Goal: Task Accomplishment & Management: Use online tool/utility

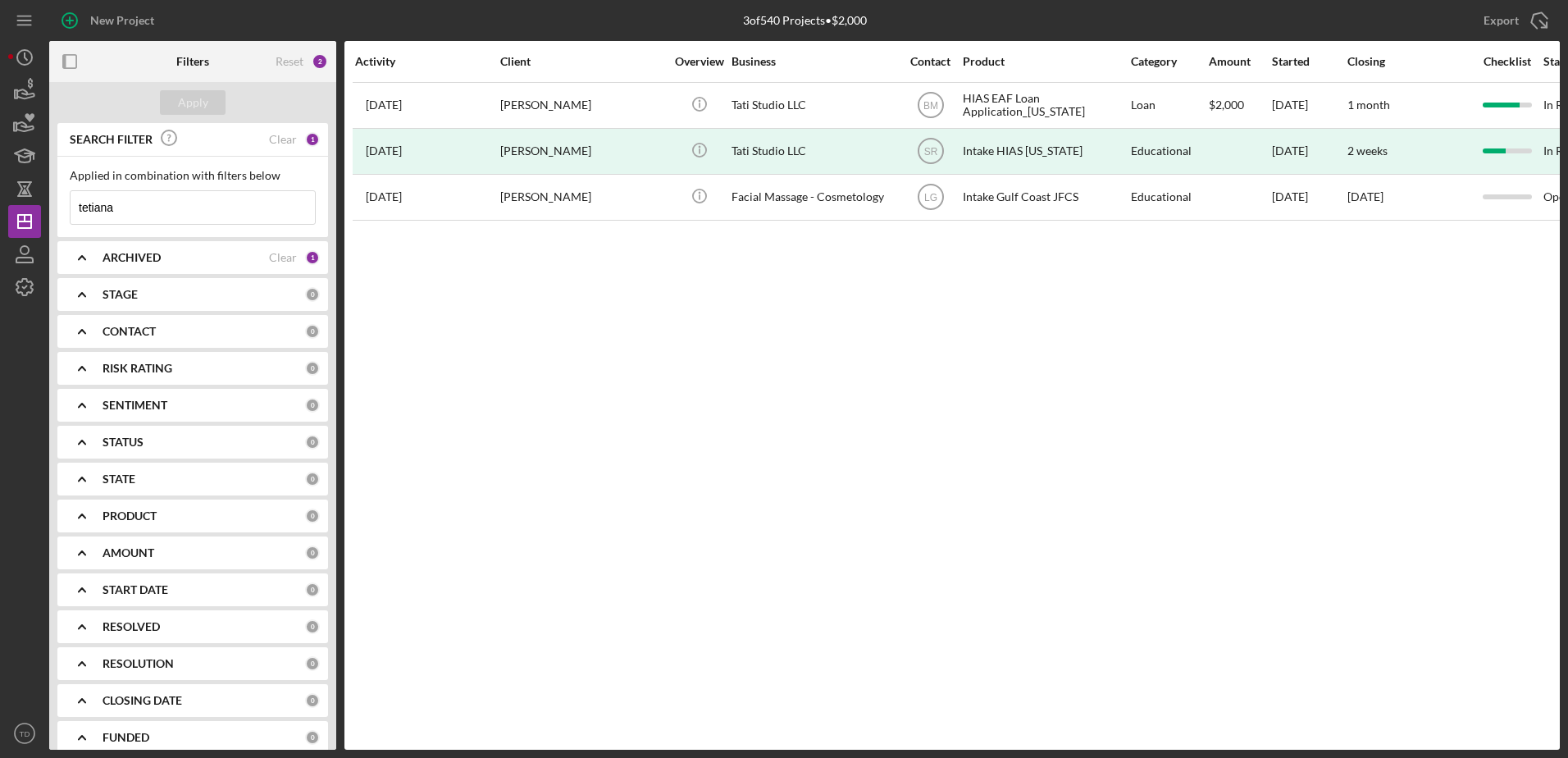
click at [187, 212] on input "tetiana" at bounding box center [193, 207] width 245 height 33
drag, startPoint x: 187, startPoint y: 212, endPoint x: -35, endPoint y: 206, distance: 222.1
click at [0, 206] on html "New Project 3 of 540 Projects • $2,000 tetiana Export Icon/Export Filters Reset…" at bounding box center [784, 379] width 1568 height 758
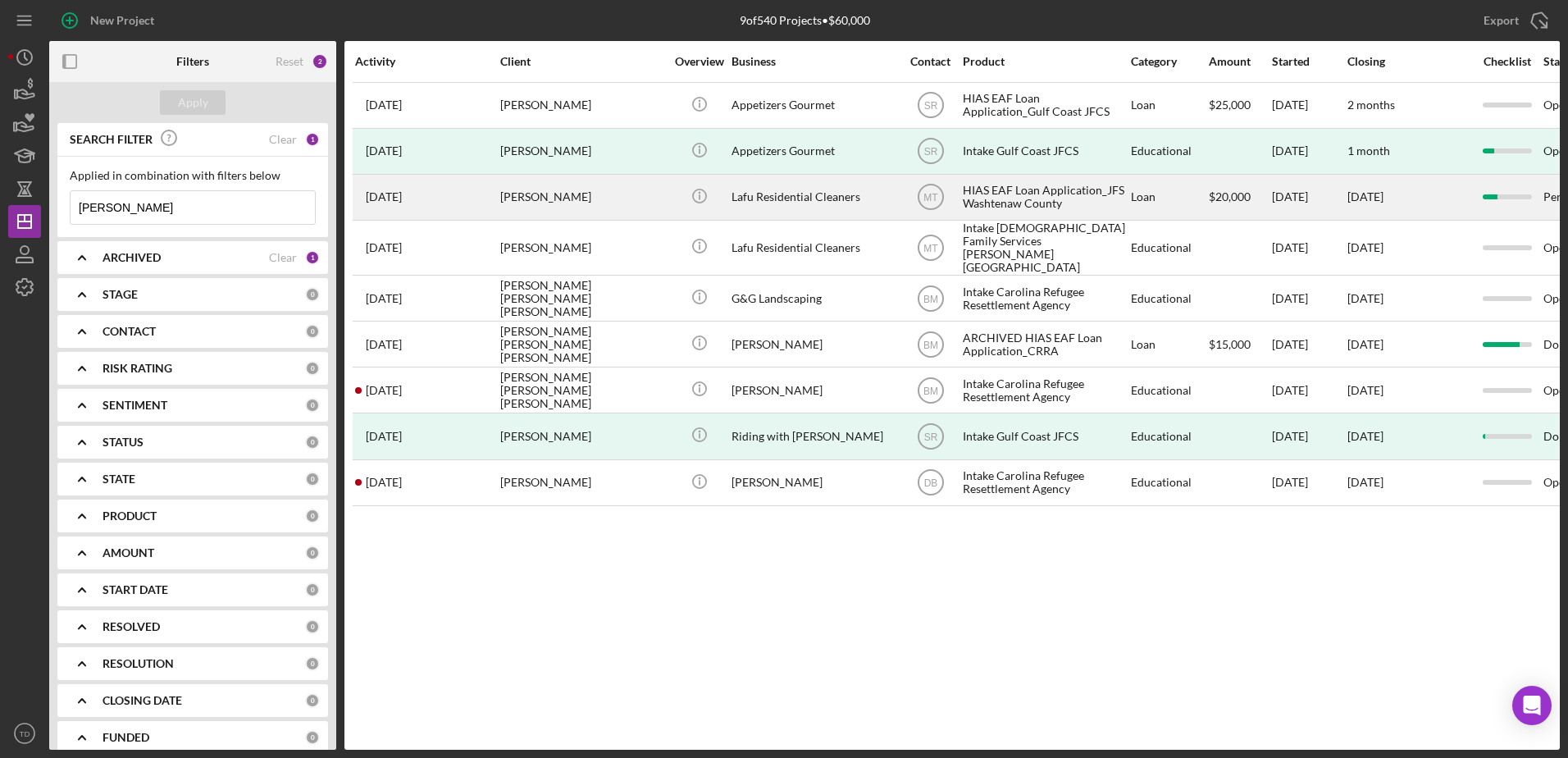
type input "[PERSON_NAME]"
click at [548, 205] on div "[PERSON_NAME]" at bounding box center [582, 197] width 164 height 44
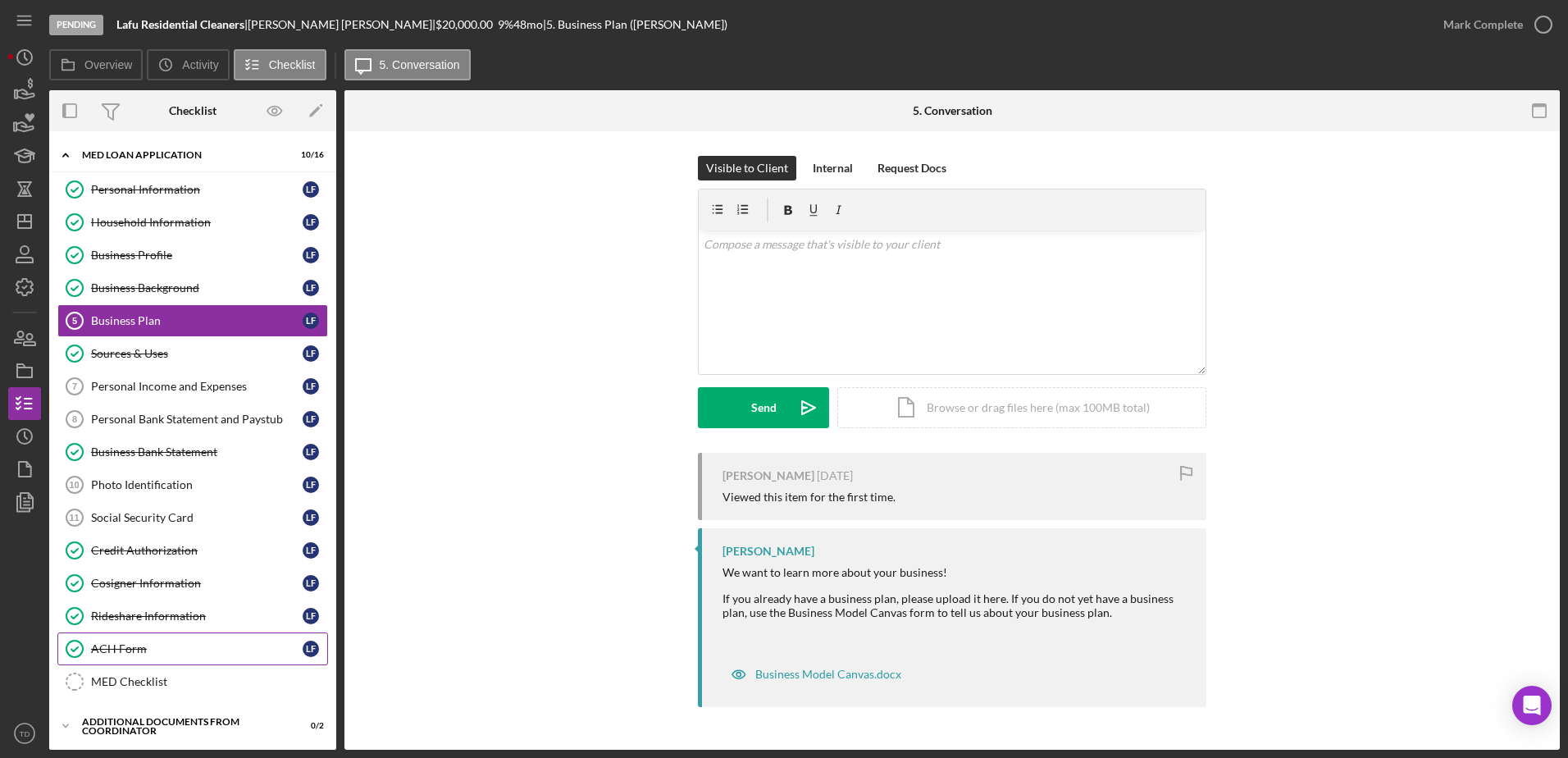
click at [156, 639] on link "ACH Form ACH Form L F" at bounding box center [192, 649] width 270 height 33
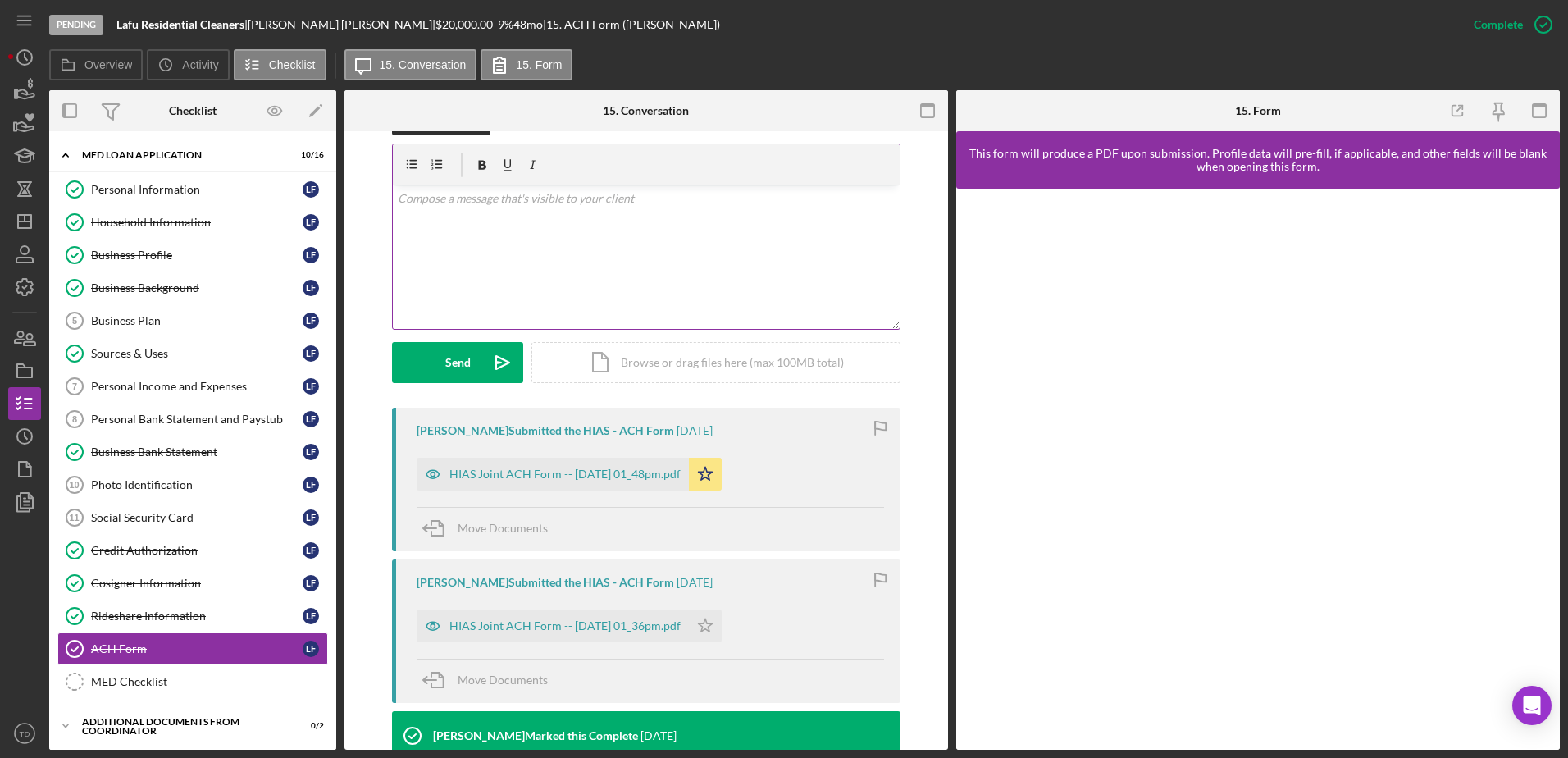
scroll to position [270, 0]
click at [613, 484] on div "HIAS Joint ACH Form -- [DATE] 01_48pm.pdf" at bounding box center [552, 474] width 272 height 33
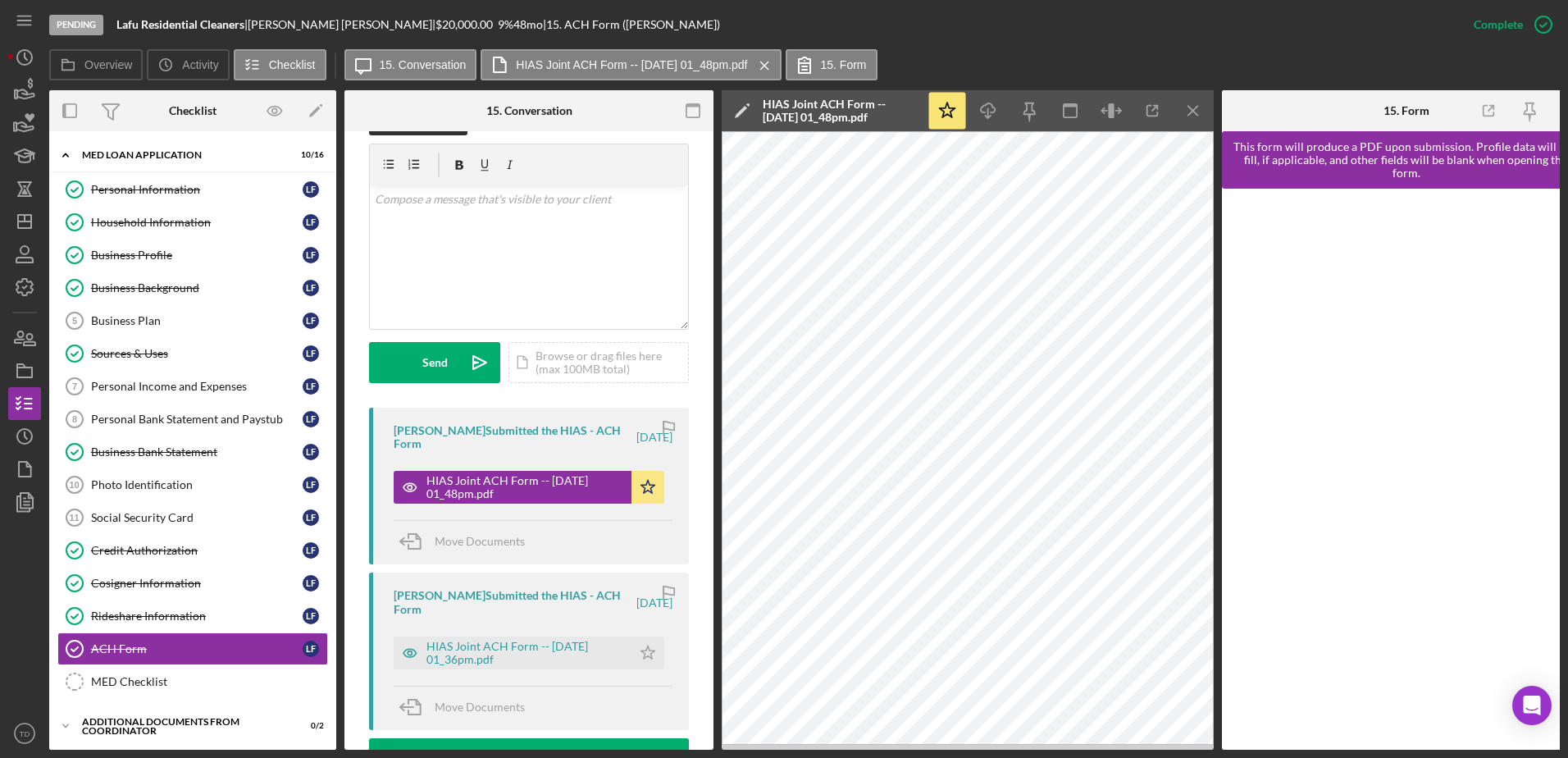
scroll to position [288, 0]
